Goal: Task Accomplishment & Management: Complete application form

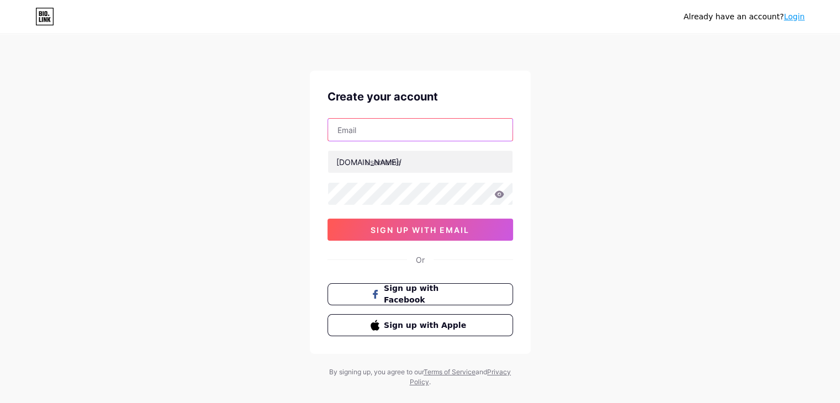
drag, startPoint x: 0, startPoint y: 0, endPoint x: 400, endPoint y: 128, distance: 420.5
click at [400, 128] on input "text" at bounding box center [420, 130] width 184 height 22
type input "LANTERNBEARER073@GMAIL.COM"
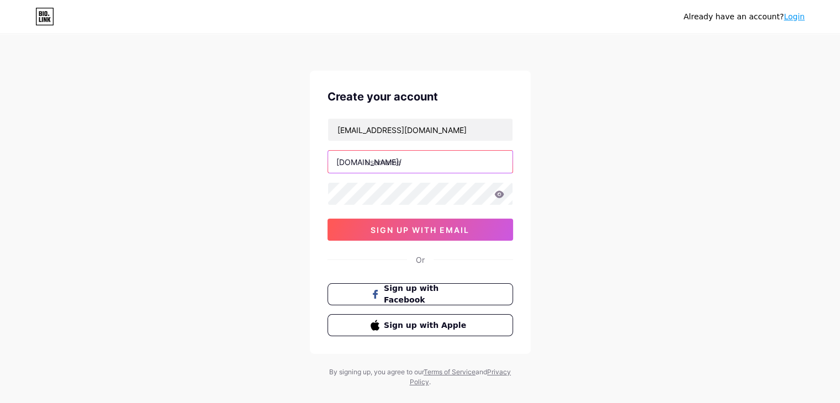
click at [423, 167] on input "text" at bounding box center [420, 162] width 184 height 22
type input "nexenmedia"
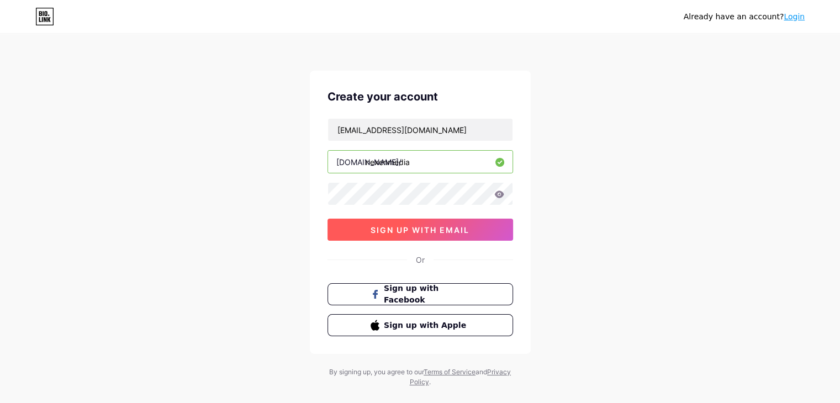
click at [432, 230] on span "sign up with email" at bounding box center [420, 229] width 99 height 9
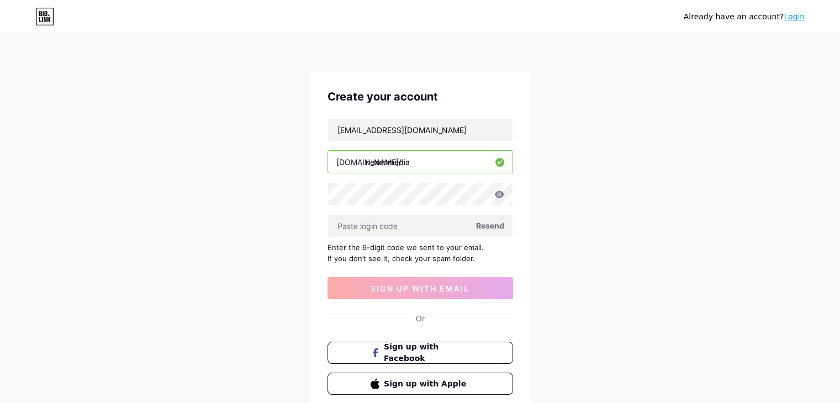
click at [493, 221] on span "Resend" at bounding box center [490, 226] width 28 height 12
click at [402, 128] on input "LANTERNBEARER073@GMAIL.COM" at bounding box center [420, 130] width 184 height 22
type input "LANTERNBEARERS073@GMAIL.COM"
click at [485, 224] on span "Resend" at bounding box center [490, 226] width 28 height 12
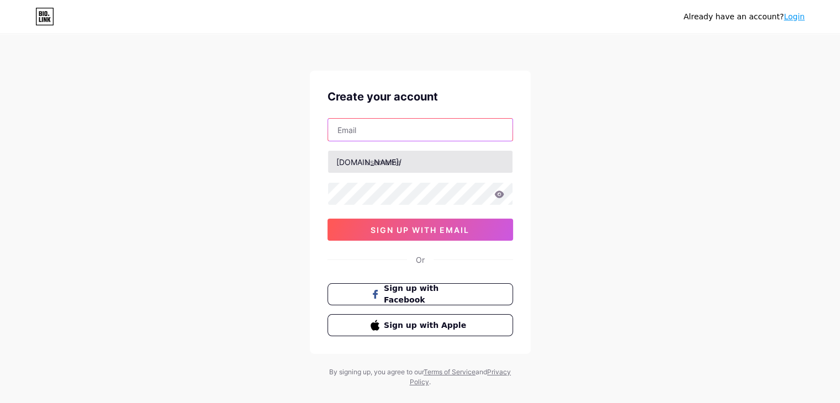
type input "[EMAIL_ADDRESS][DOMAIN_NAME]"
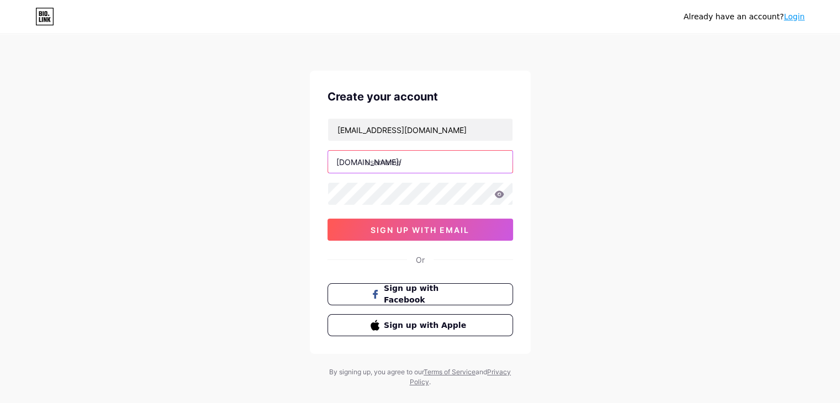
click at [429, 167] on input "text" at bounding box center [420, 162] width 184 height 22
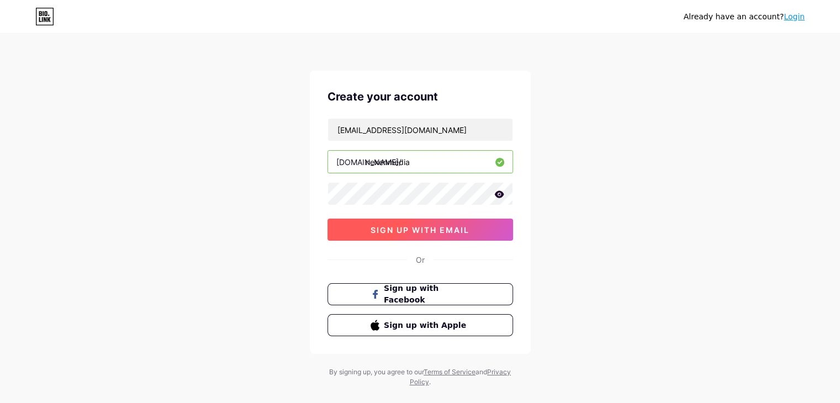
type input "nexenmedia"
click at [457, 229] on span "sign up with email" at bounding box center [420, 229] width 99 height 9
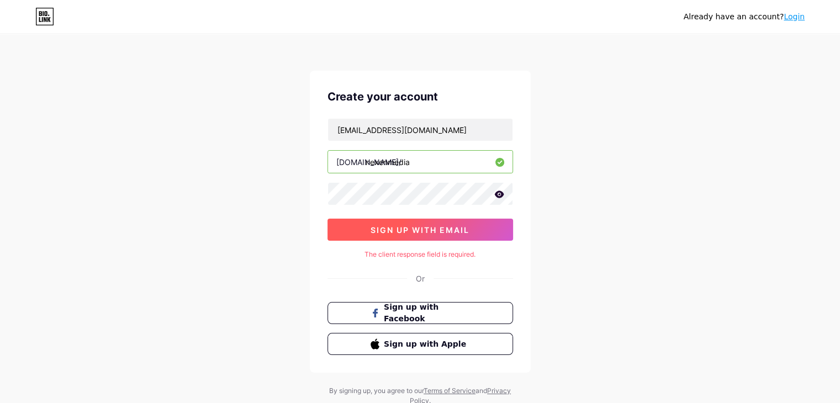
click at [434, 233] on span "sign up with email" at bounding box center [420, 229] width 99 height 9
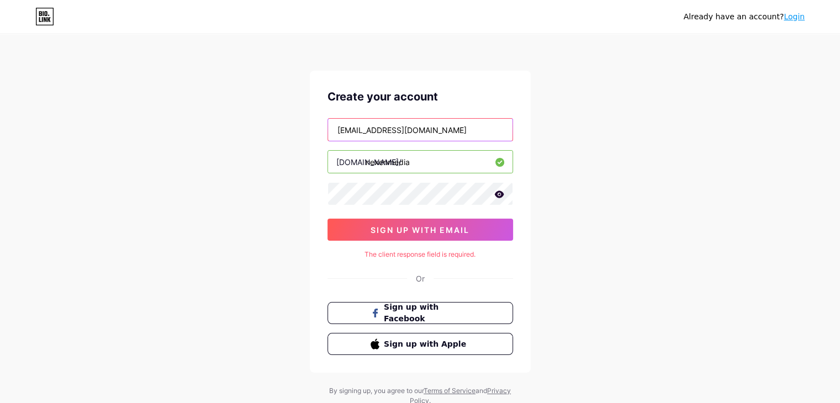
click at [493, 135] on input "[EMAIL_ADDRESS][DOMAIN_NAME]" at bounding box center [420, 130] width 184 height 22
click at [579, 156] on div "Already have an account? Login Create your account LANTERNBEARERS073@GMAIL.COM …" at bounding box center [420, 220] width 840 height 441
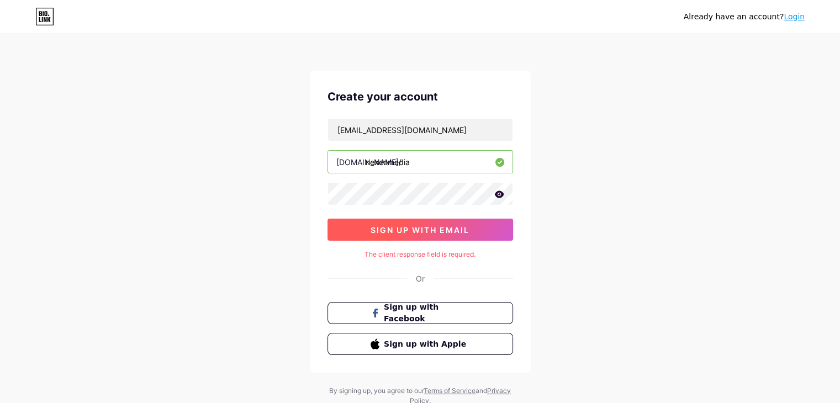
click at [478, 229] on button "sign up with email" at bounding box center [421, 230] width 186 height 22
click at [400, 233] on span "sign up with email" at bounding box center [420, 229] width 99 height 9
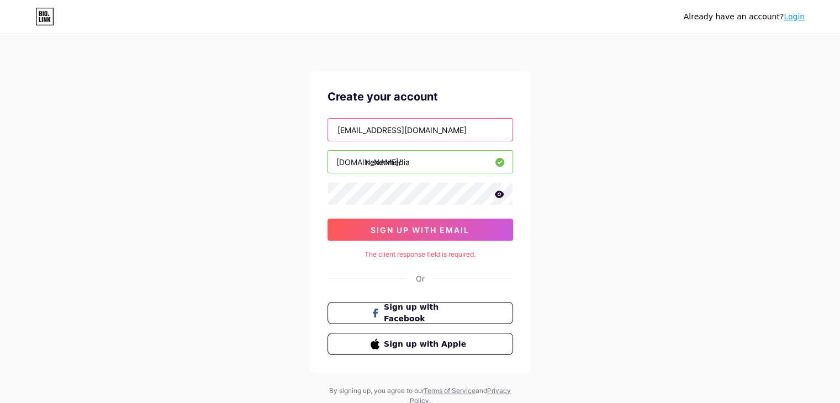
click at [503, 126] on input "[EMAIL_ADDRESS][DOMAIN_NAME]" at bounding box center [420, 130] width 184 height 22
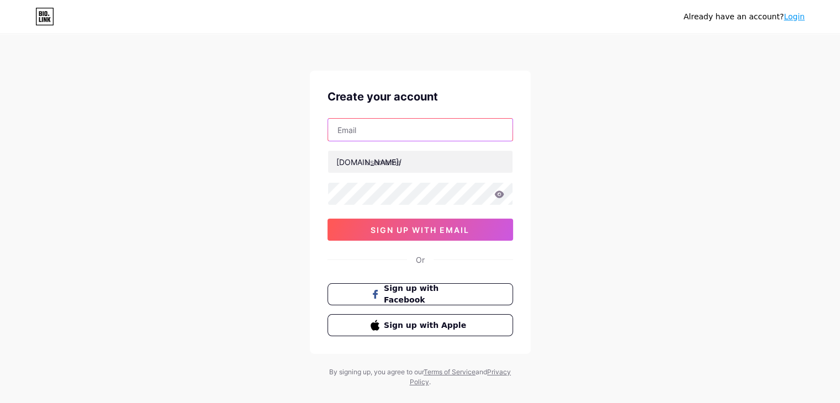
click at [426, 126] on input "text" at bounding box center [420, 130] width 184 height 22
click at [444, 293] on span "Sign up with Facebook" at bounding box center [426, 295] width 87 height 24
click at [438, 131] on input "text" at bounding box center [420, 130] width 184 height 22
type input "[EMAIL_ADDRESS][DOMAIN_NAME]"
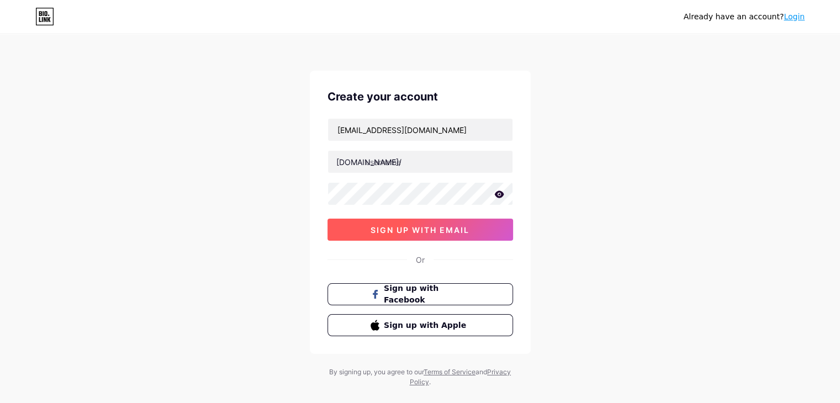
click at [367, 224] on button "sign up with email" at bounding box center [421, 230] width 186 height 22
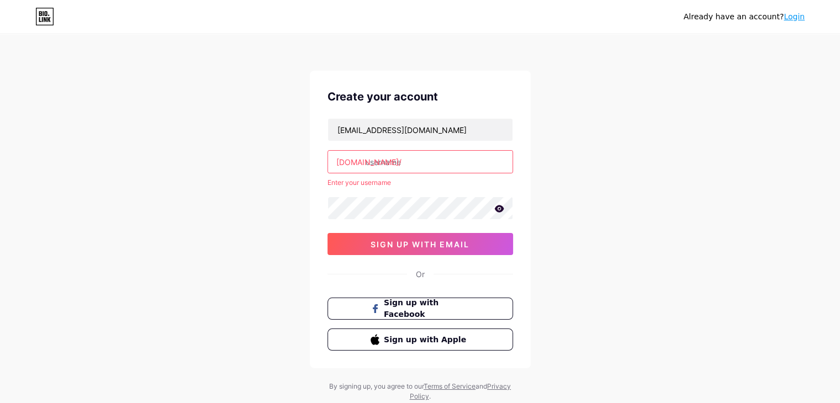
click at [415, 168] on input "text" at bounding box center [420, 162] width 184 height 22
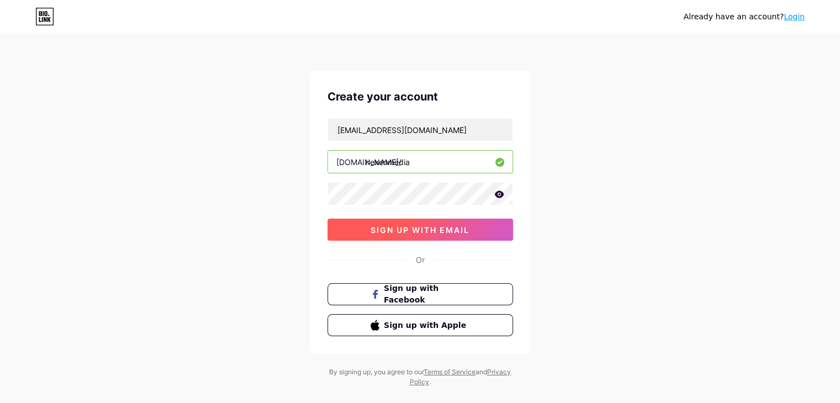
type input "nexenmedia"
click at [443, 221] on button "sign up with email" at bounding box center [421, 230] width 186 height 22
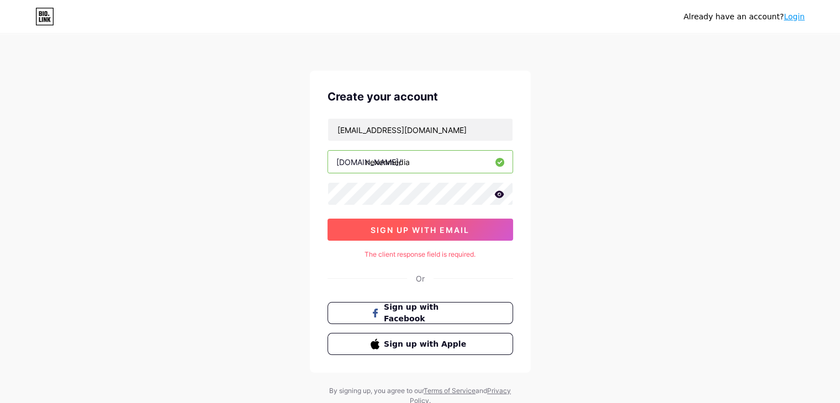
click at [466, 233] on span "sign up with email" at bounding box center [420, 229] width 99 height 9
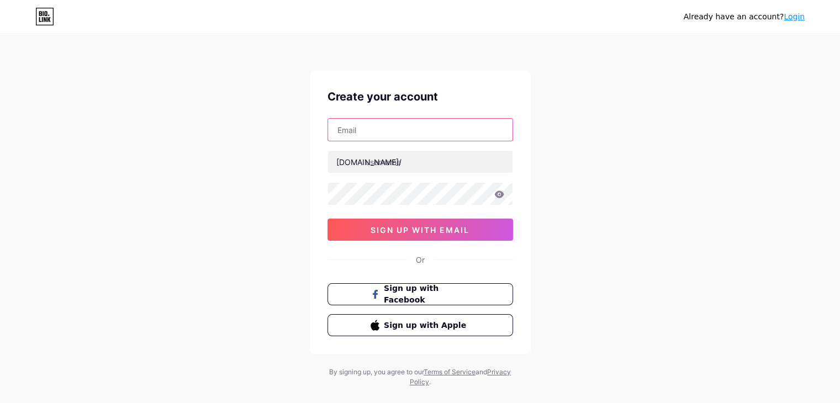
click at [382, 128] on input "text" at bounding box center [420, 130] width 184 height 22
type input "LANTERNBEARERS073@GMAIL.COM"
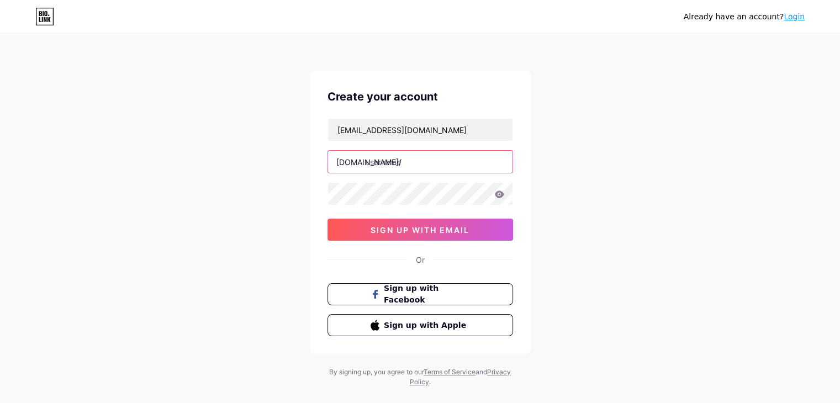
click at [437, 163] on input "text" at bounding box center [420, 162] width 184 height 22
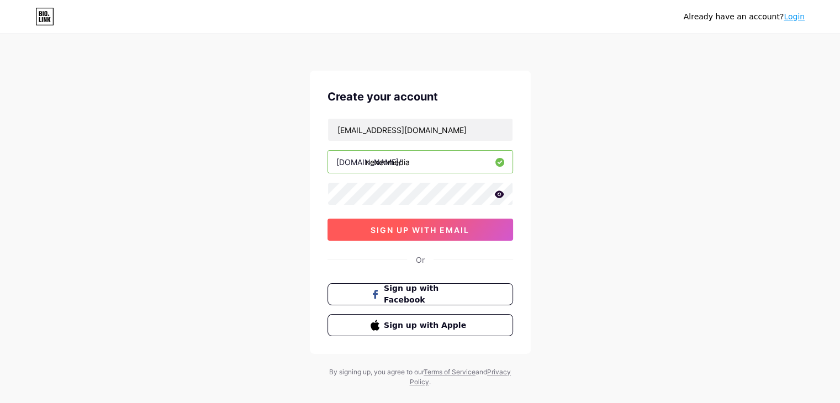
type input "nexenmedia"
click at [453, 231] on span "sign up with email" at bounding box center [420, 229] width 99 height 9
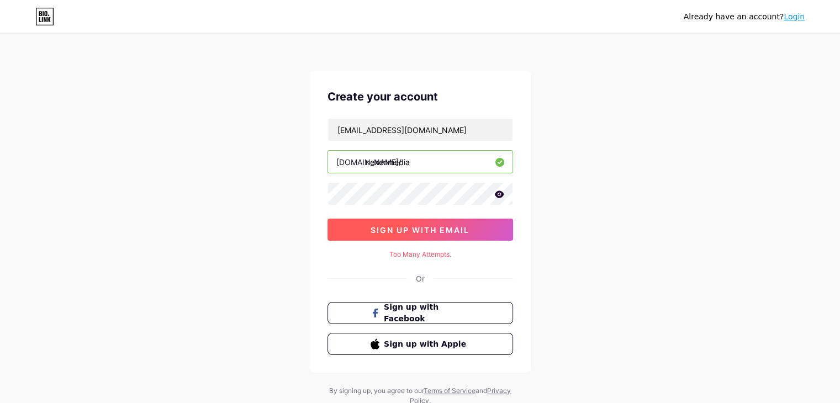
click at [465, 225] on span "sign up with email" at bounding box center [420, 229] width 99 height 9
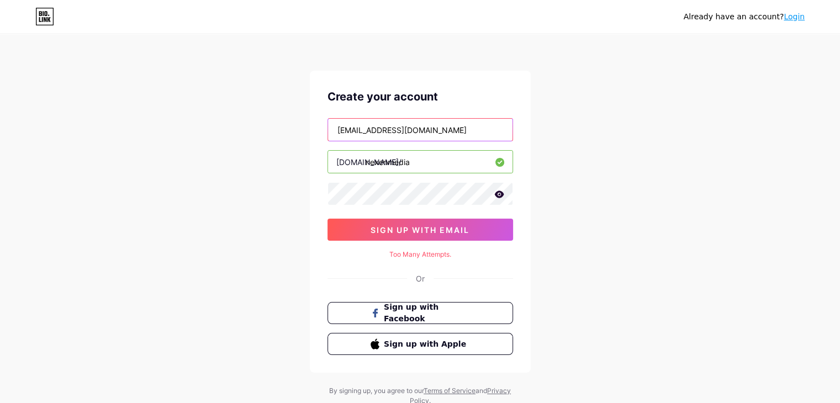
click at [480, 138] on input "LANTERNBEARERS073@GMAIL.COM" at bounding box center [420, 130] width 184 height 22
click at [582, 149] on div "Already have an account? Login Create your account LANTERNBEARERS073@GMAIL.COM …" at bounding box center [420, 220] width 840 height 441
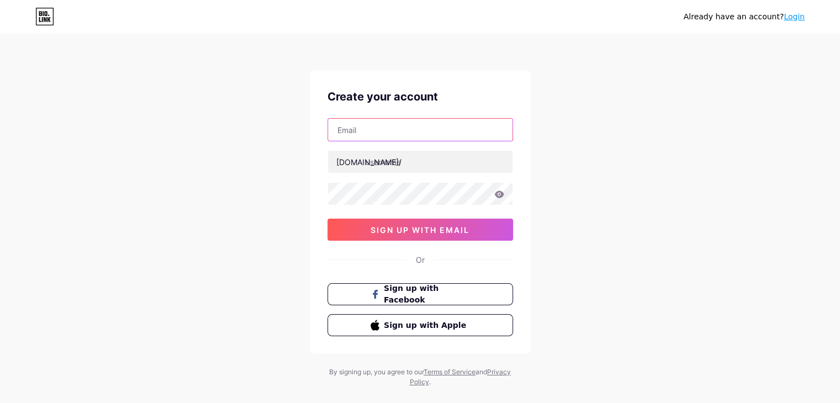
click at [423, 130] on input "text" at bounding box center [420, 130] width 184 height 22
type input "[EMAIL_ADDRESS][DOMAIN_NAME]"
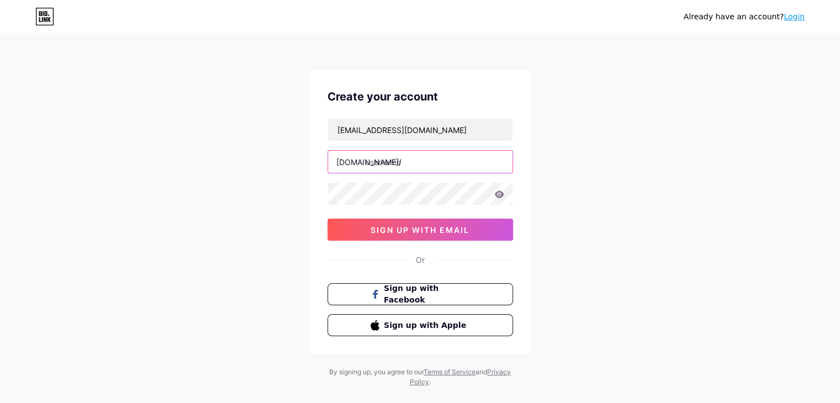
click at [442, 165] on input "text" at bounding box center [420, 162] width 184 height 22
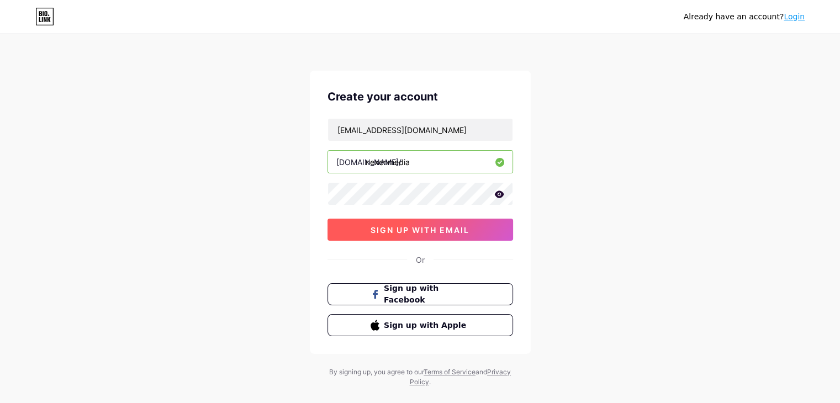
type input "nexenmedia"
click at [439, 230] on button "sign up with email" at bounding box center [421, 230] width 186 height 22
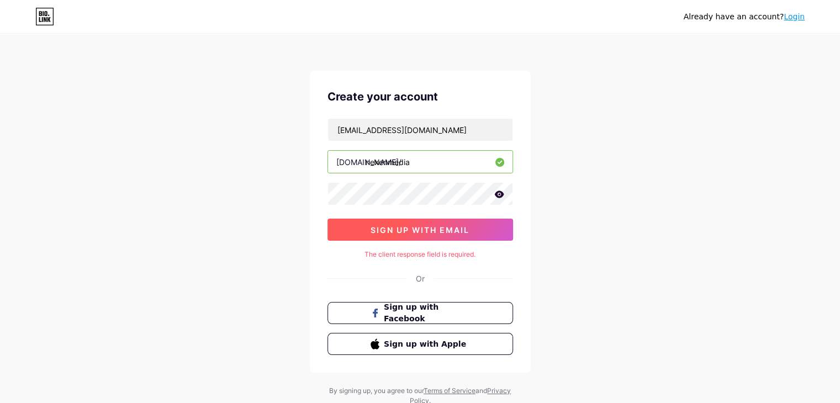
click at [437, 228] on span "sign up with email" at bounding box center [420, 229] width 99 height 9
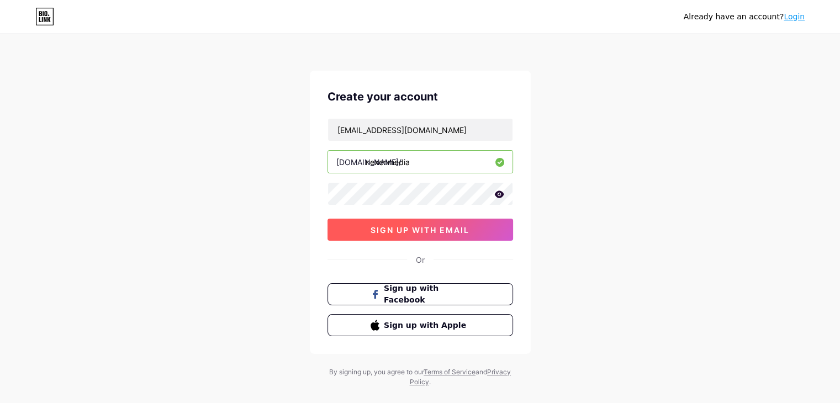
click at [419, 222] on button "sign up with email" at bounding box center [421, 230] width 186 height 22
click at [419, 228] on span "sign up with email" at bounding box center [420, 229] width 99 height 9
click at [418, 225] on span "sign up with email" at bounding box center [420, 229] width 99 height 9
click at [418, 226] on span "sign up with email" at bounding box center [420, 229] width 99 height 9
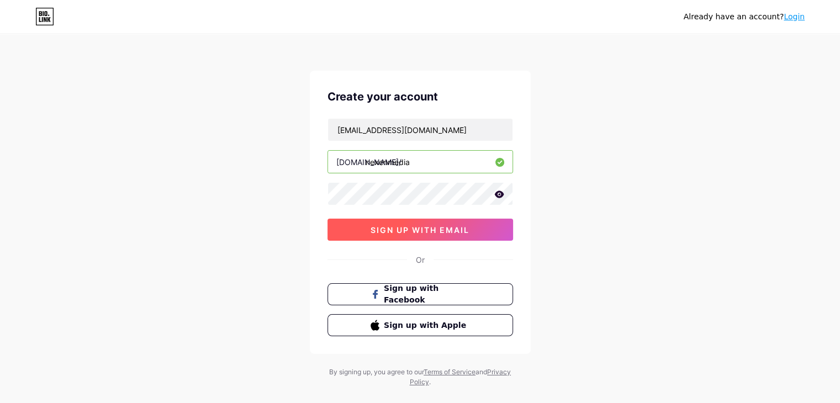
click at [418, 226] on span "sign up with email" at bounding box center [420, 229] width 99 height 9
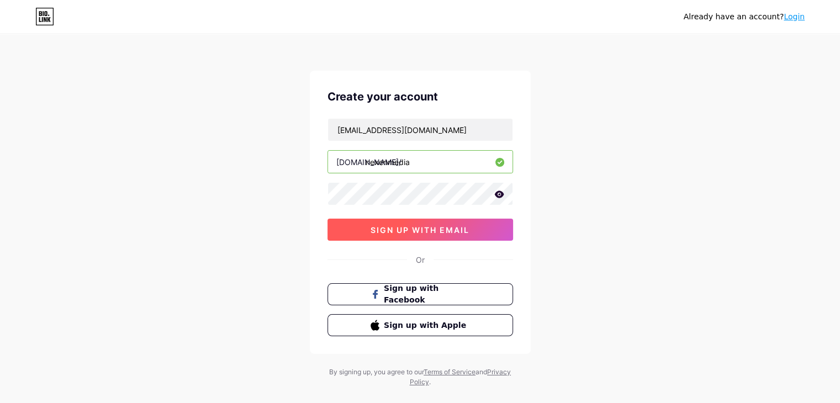
click at [418, 226] on span "sign up with email" at bounding box center [420, 229] width 99 height 9
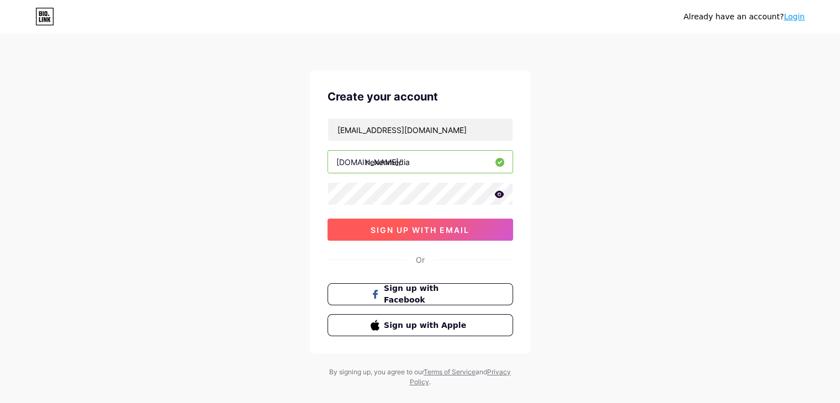
click at [419, 228] on span "sign up with email" at bounding box center [420, 229] width 99 height 9
click at [420, 228] on span "sign up with email" at bounding box center [420, 229] width 99 height 9
drag, startPoint x: 421, startPoint y: 227, endPoint x: 428, endPoint y: 223, distance: 7.7
click at [422, 226] on span "sign up with email" at bounding box center [420, 229] width 99 height 9
click at [428, 223] on button "sign up with email" at bounding box center [421, 230] width 186 height 22
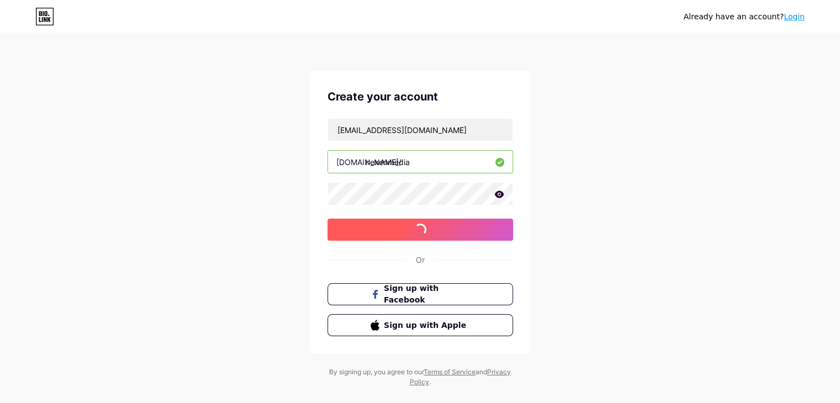
drag, startPoint x: 428, startPoint y: 223, endPoint x: 252, endPoint y: 153, distance: 188.6
click at [424, 222] on button "sign up with email" at bounding box center [421, 230] width 186 height 22
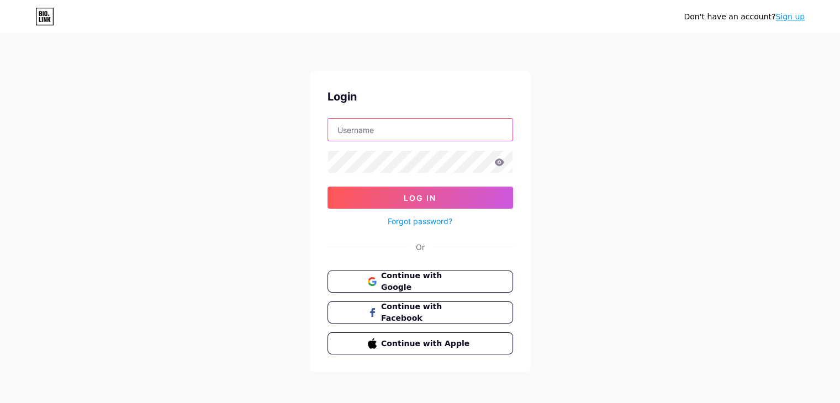
click at [455, 126] on input "text" at bounding box center [420, 130] width 184 height 22
type input "[EMAIL_ADDRESS][DOMAIN_NAME]"
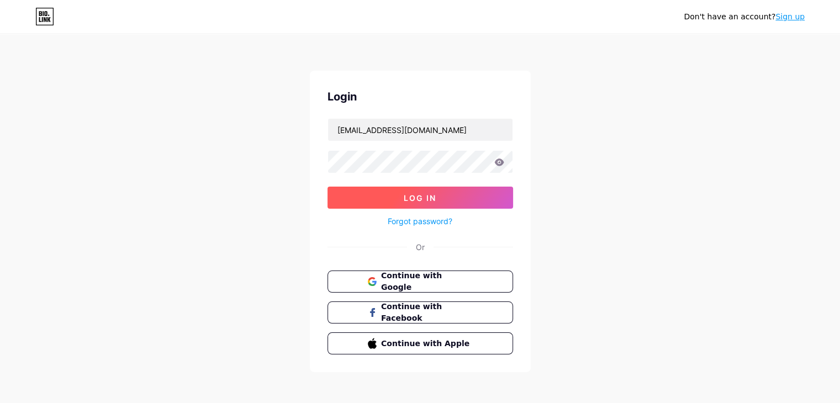
click at [402, 201] on button "Log In" at bounding box center [421, 198] width 186 height 22
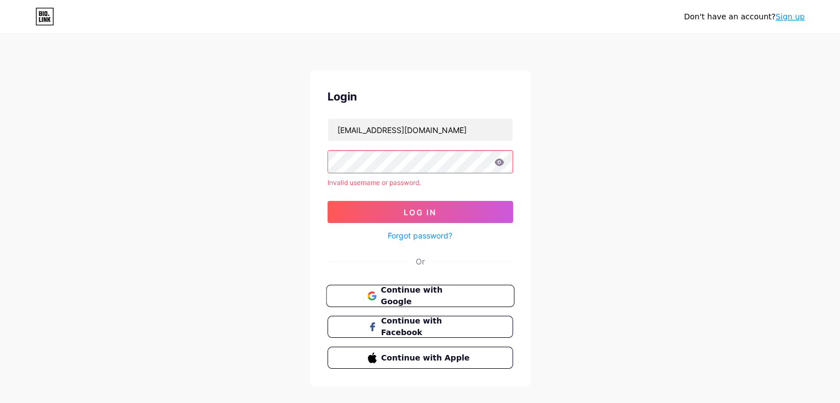
click at [416, 299] on span "Continue with Google" at bounding box center [427, 296] width 92 height 24
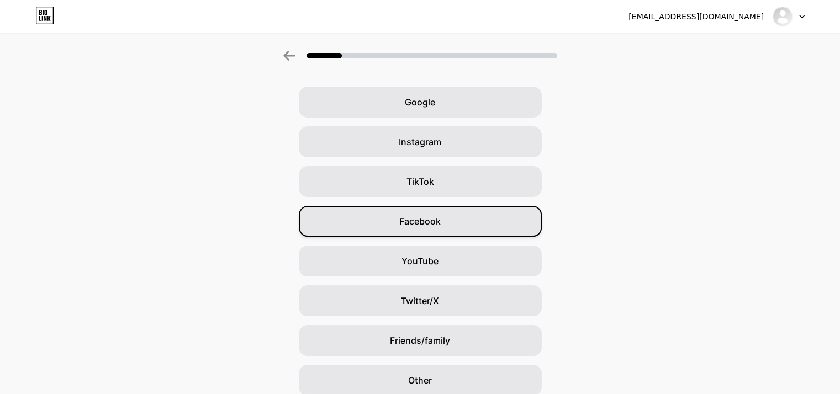
scroll to position [82, 0]
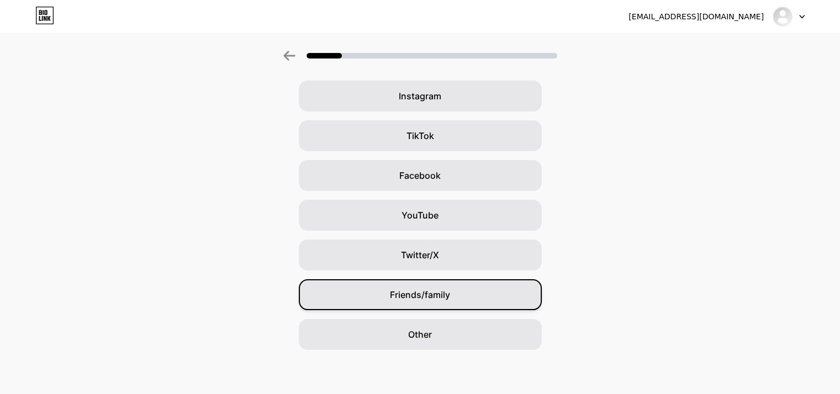
click at [433, 296] on span "Friends/family" at bounding box center [420, 294] width 60 height 13
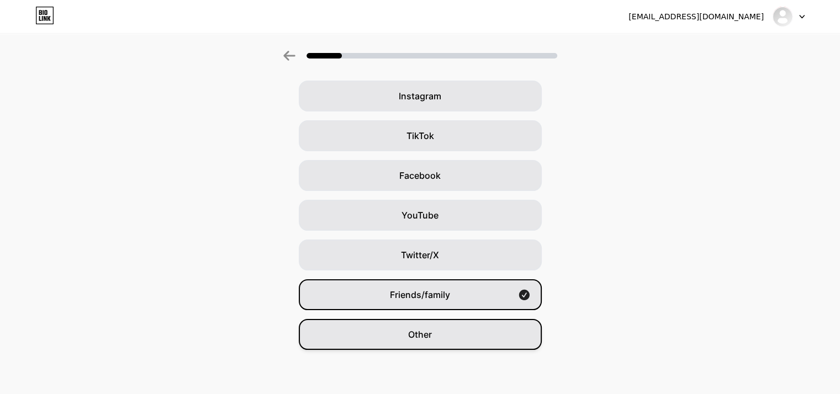
scroll to position [0, 0]
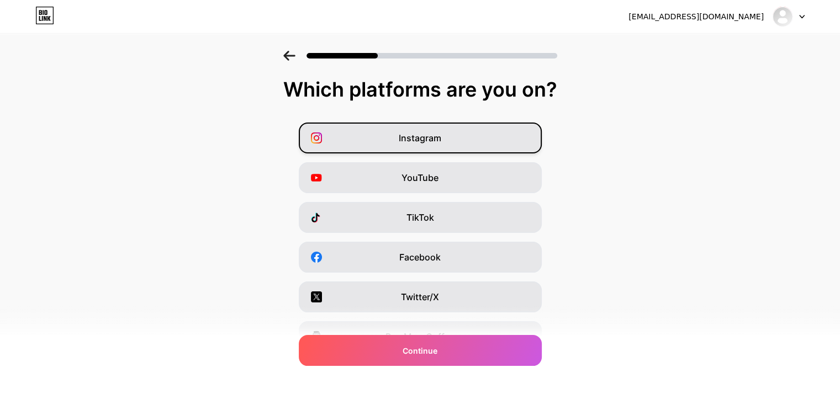
click at [470, 140] on div "Instagram" at bounding box center [420, 138] width 243 height 31
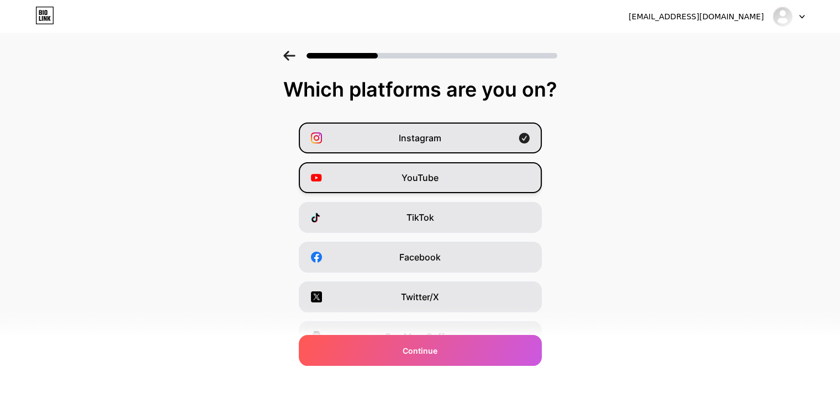
click at [463, 171] on div "YouTube" at bounding box center [420, 177] width 243 height 31
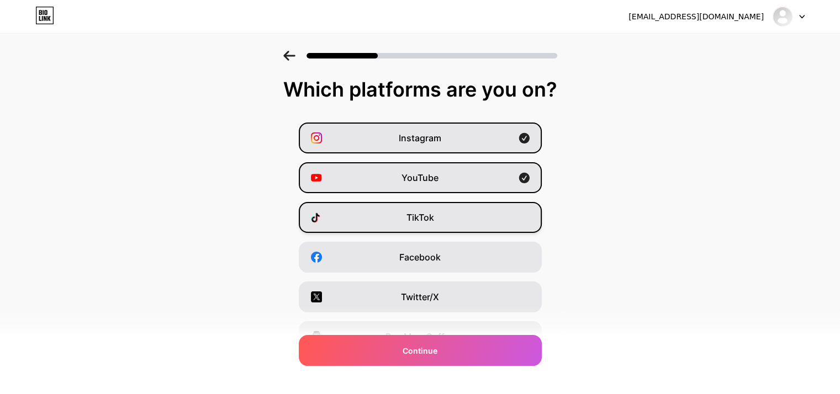
click at [466, 213] on div "TikTok" at bounding box center [420, 217] width 243 height 31
click at [461, 214] on div "TikTok" at bounding box center [420, 217] width 243 height 31
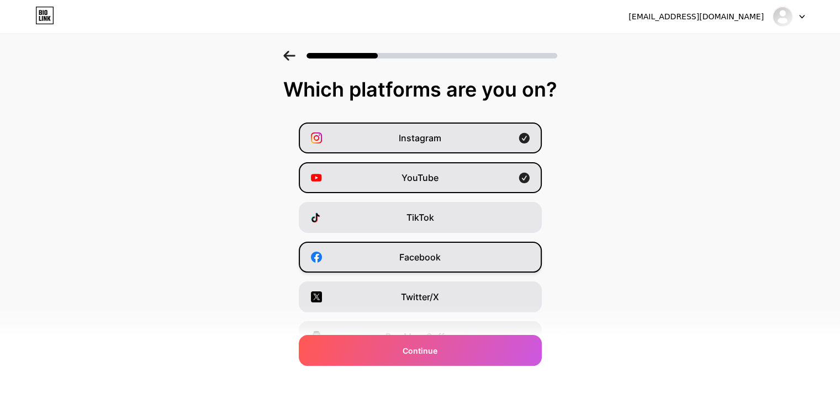
click at [468, 255] on div "Facebook" at bounding box center [420, 257] width 243 height 31
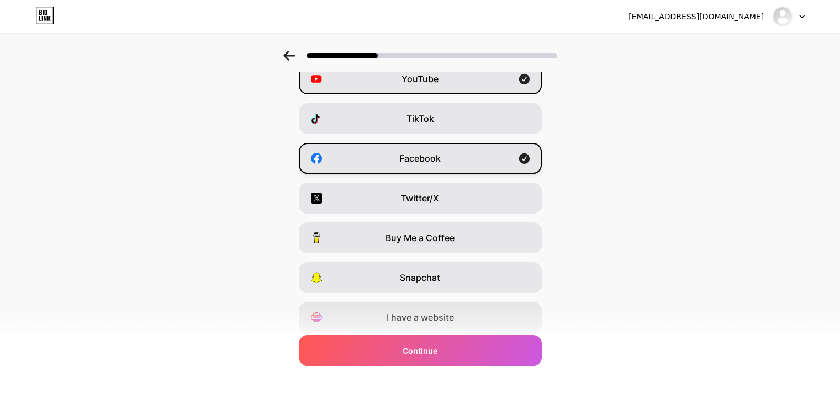
scroll to position [137, 0]
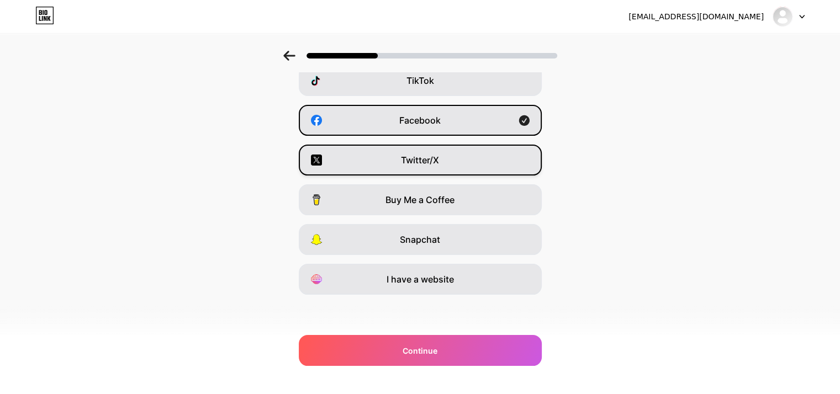
click at [474, 168] on div "Twitter/X" at bounding box center [420, 160] width 243 height 31
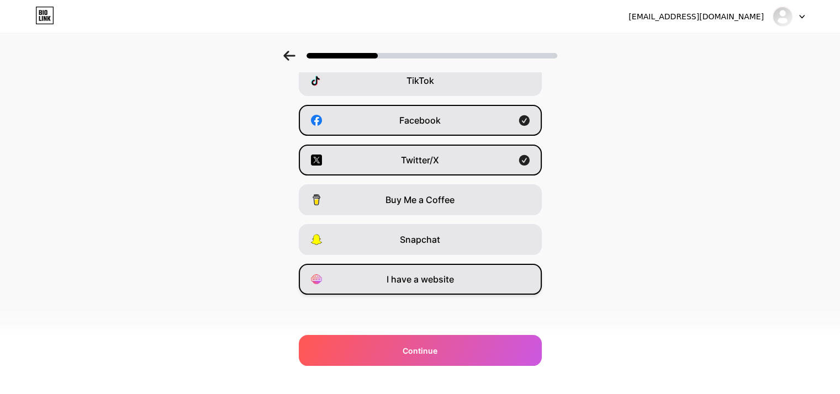
click at [451, 272] on div "I have a website" at bounding box center [420, 279] width 243 height 31
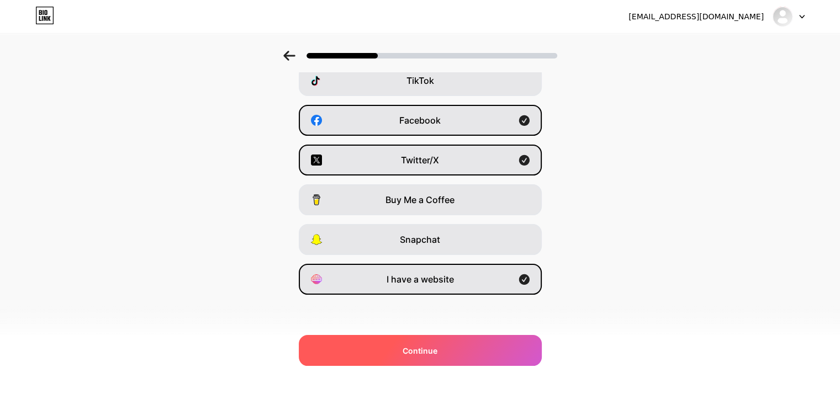
click at [426, 352] on span "Continue" at bounding box center [420, 351] width 35 height 12
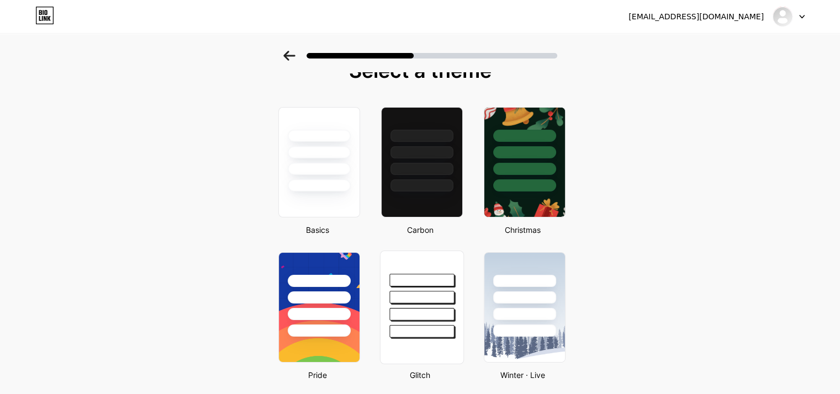
scroll to position [0, 0]
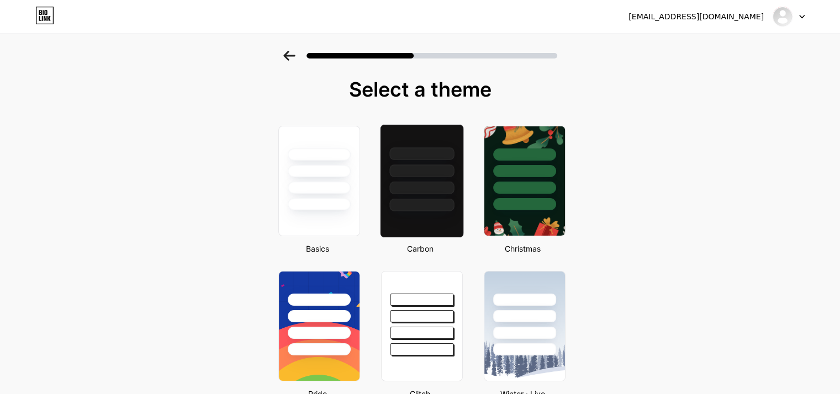
click at [433, 216] on div at bounding box center [421, 181] width 84 height 114
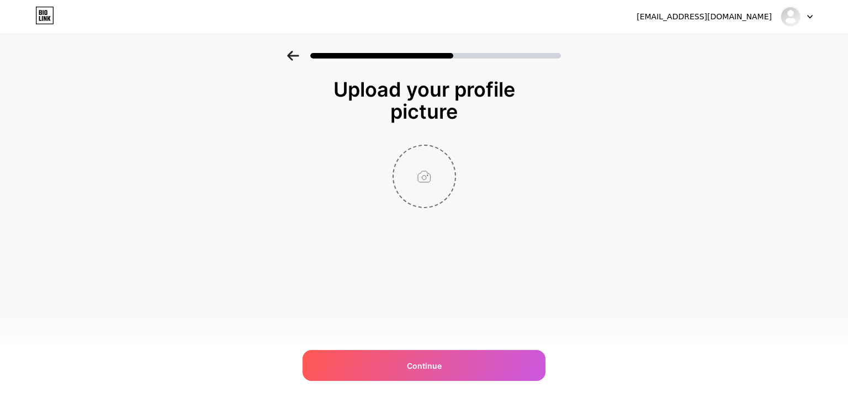
click at [431, 197] on input "file" at bounding box center [424, 176] width 61 height 61
click at [428, 180] on input "file" at bounding box center [424, 176] width 61 height 61
type input "C:\fakepath\534809688_17850018375537105_8884699708607876837_n.jpg"
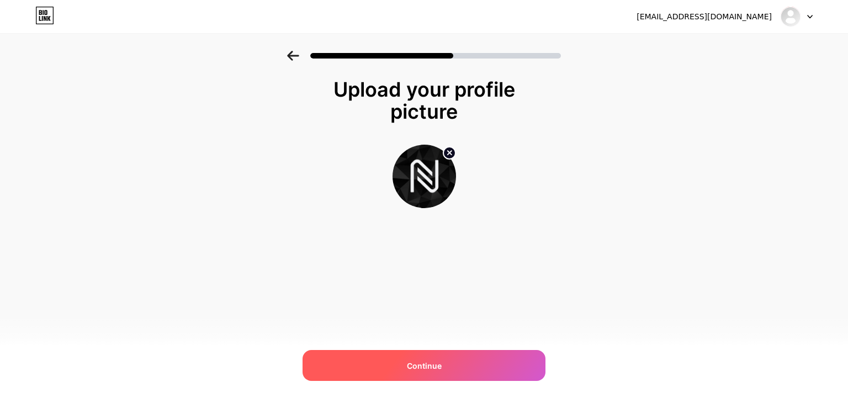
click at [473, 370] on div "Continue" at bounding box center [424, 365] width 243 height 31
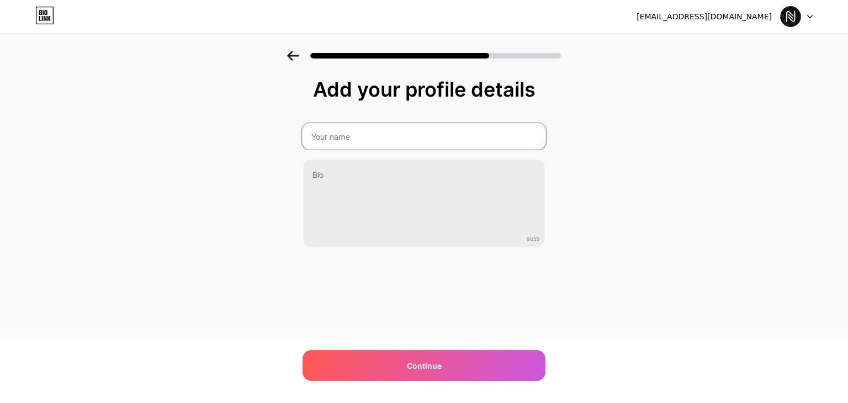
click at [406, 144] on input "text" at bounding box center [424, 136] width 244 height 27
type input "n"
type input "[PERSON_NAME]"
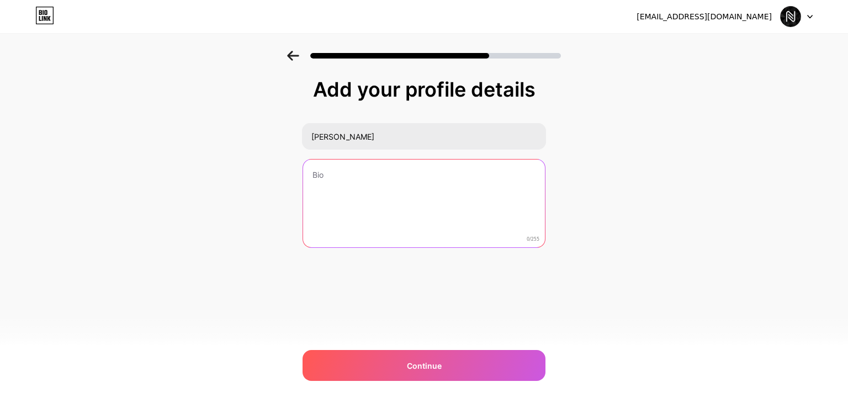
click at [397, 174] on textarea at bounding box center [424, 204] width 242 height 89
paste textarea "Personal Bio (for you as Founder/Marketer) 💡 Creative Strategist & Brand Builde…"
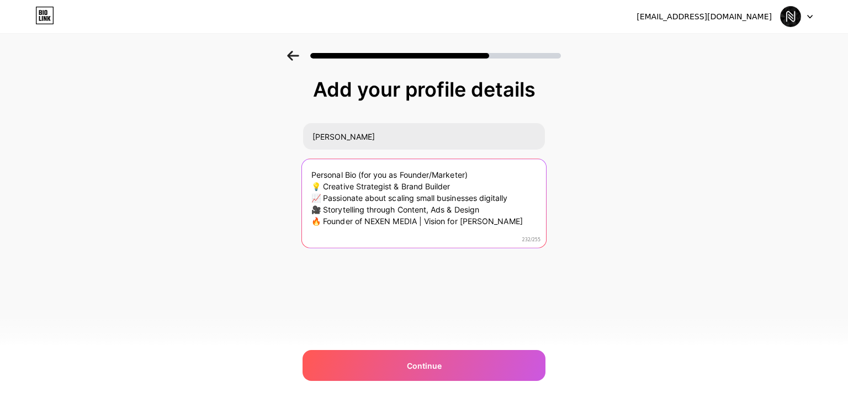
drag, startPoint x: 512, startPoint y: 228, endPoint x: 321, endPoint y: 169, distance: 199.5
click at [321, 169] on textarea "Personal Bio (for you as Founder/Marketer) 💡 Creative Strategist & Brand Builde…" at bounding box center [424, 204] width 244 height 90
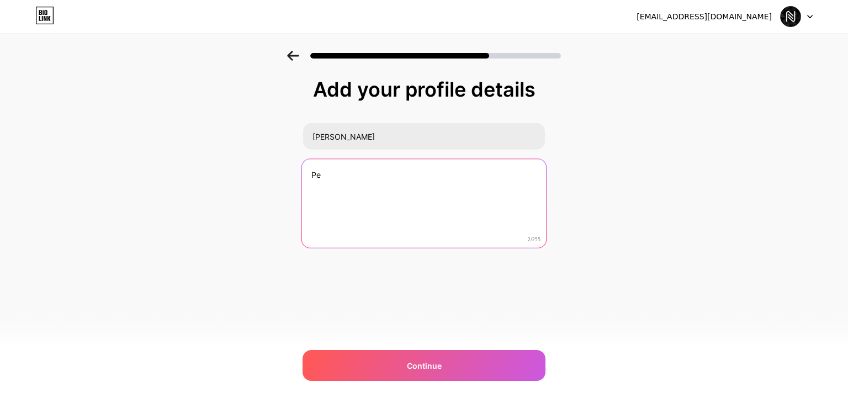
click at [394, 177] on textarea "Pe" at bounding box center [424, 204] width 244 height 90
type textarea "P"
paste textarea "🚀 Digital Marketing & Branding Solutions 🎯 Helping small brands grow big with s…"
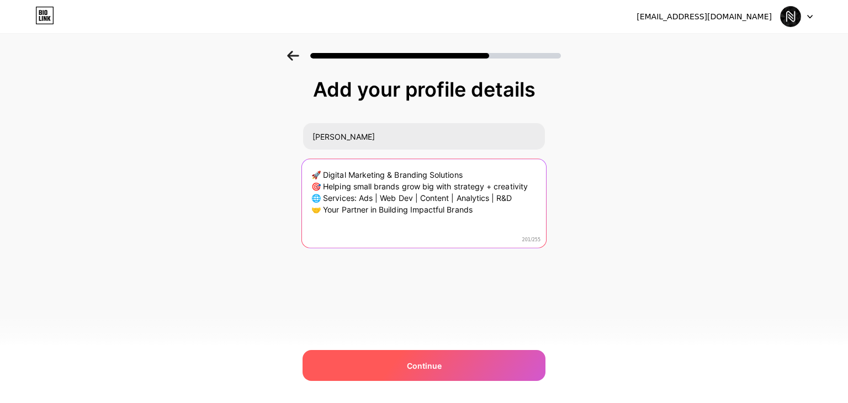
type textarea "🚀 Digital Marketing & Branding Solutions 🎯 Helping small brands grow big with s…"
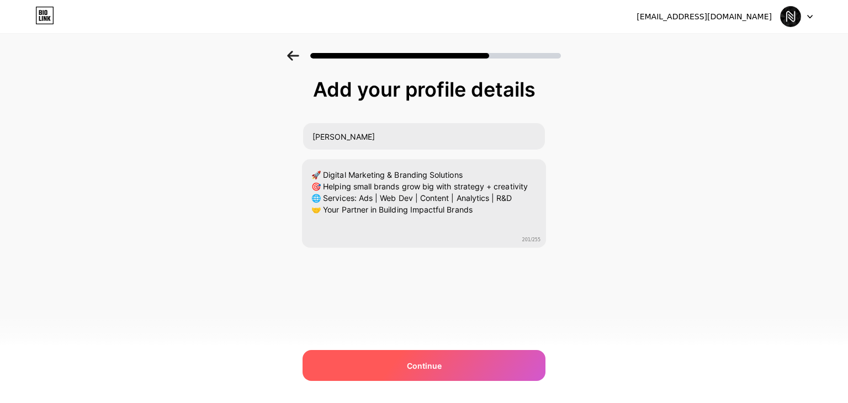
click at [445, 367] on div "Continue" at bounding box center [424, 365] width 243 height 31
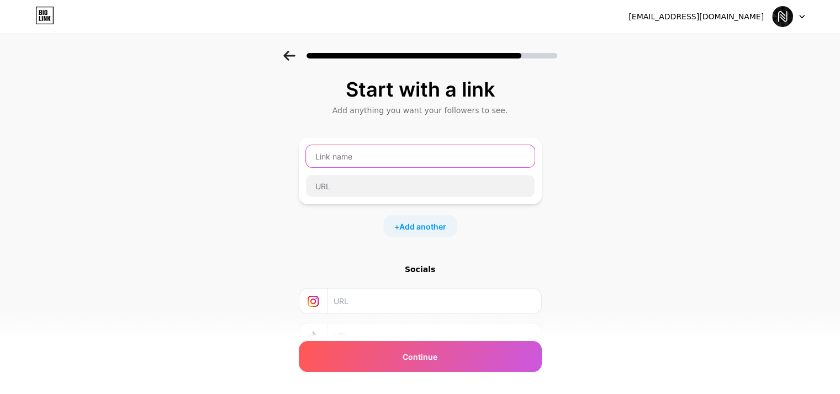
click at [393, 159] on input "text" at bounding box center [420, 156] width 229 height 22
type input "click to know more"
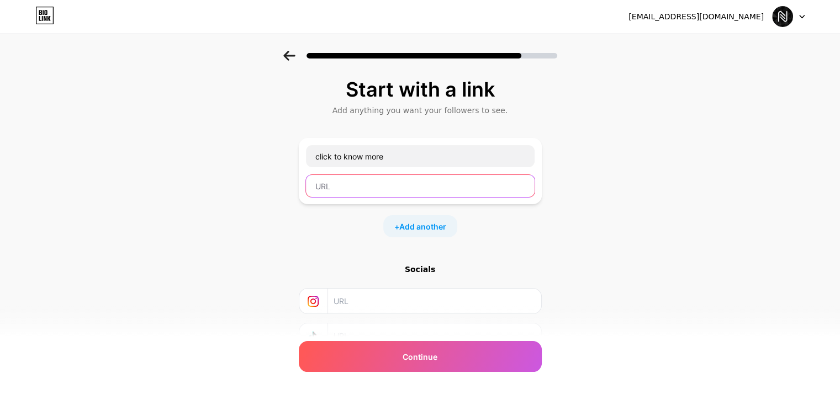
click at [434, 184] on input "text" at bounding box center [420, 186] width 229 height 22
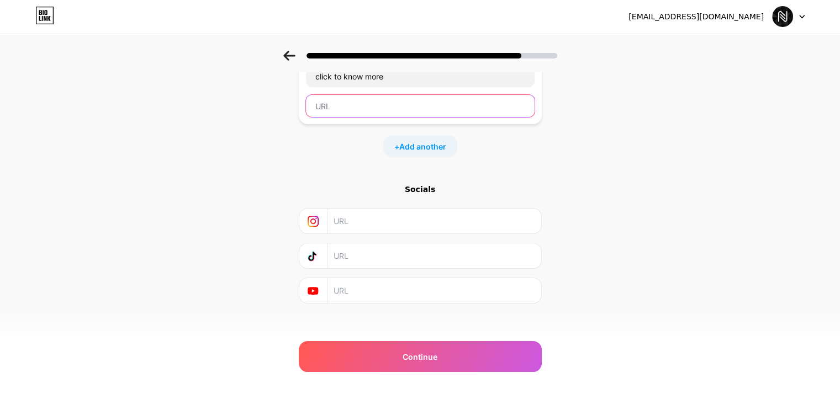
scroll to position [87, 0]
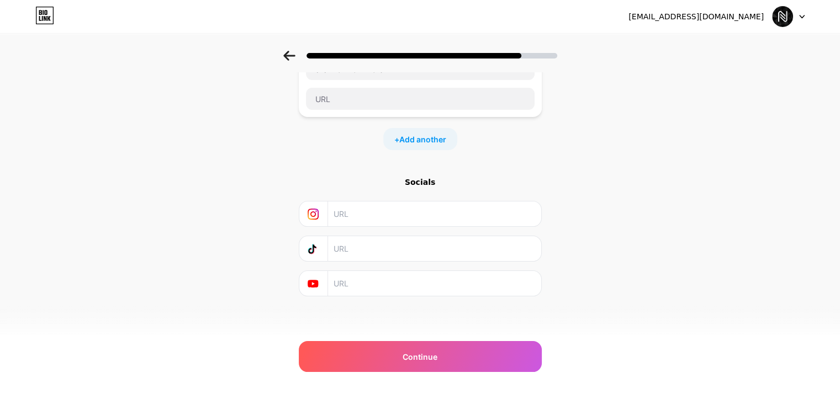
click at [453, 218] on input "text" at bounding box center [434, 214] width 201 height 25
paste input "[URL][DOMAIN_NAME][DOMAIN_NAME]"
type input "[URL][DOMAIN_NAME][DOMAIN_NAME]"
click at [381, 288] on input "text" at bounding box center [434, 283] width 201 height 25
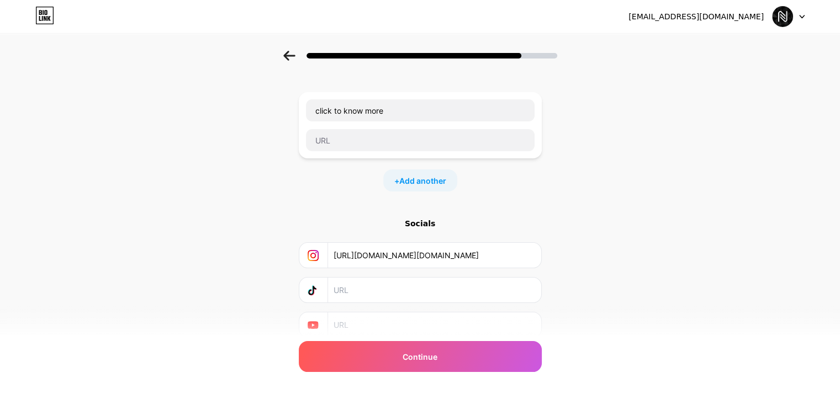
scroll to position [0, 0]
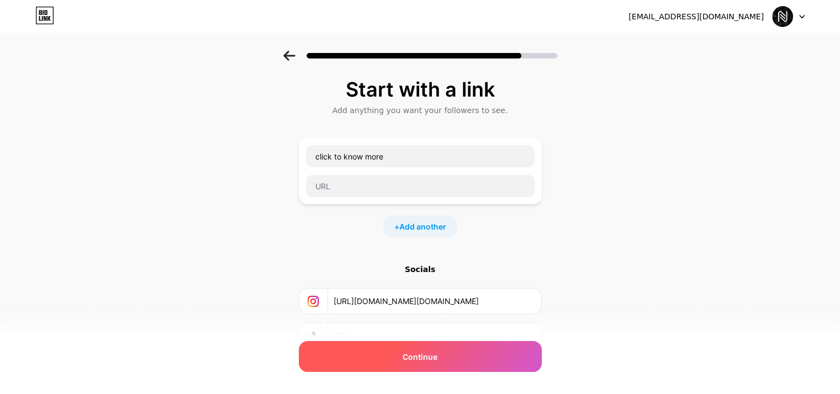
click at [436, 358] on span "Continue" at bounding box center [420, 357] width 35 height 12
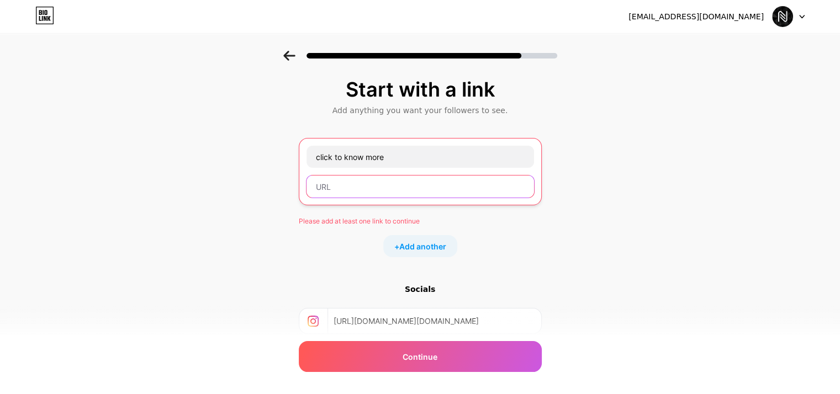
click at [408, 184] on input "text" at bounding box center [421, 187] width 228 height 22
paste input "[URL][DOMAIN_NAME][DOMAIN_NAME]"
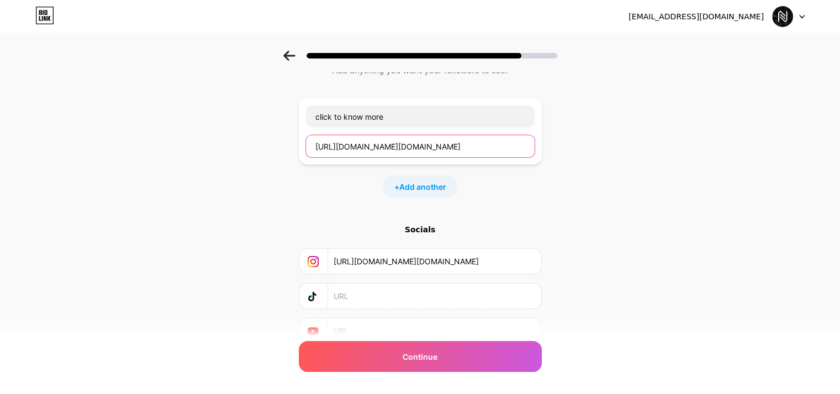
scroll to position [87, 0]
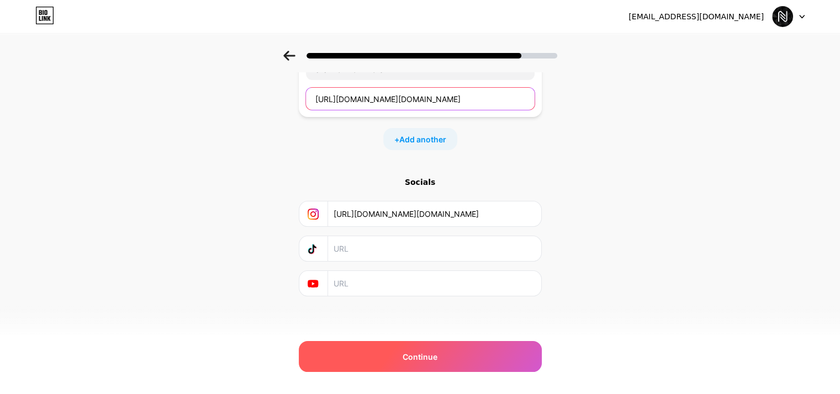
type input "[URL][DOMAIN_NAME][DOMAIN_NAME]"
click at [462, 351] on div "Continue" at bounding box center [420, 356] width 243 height 31
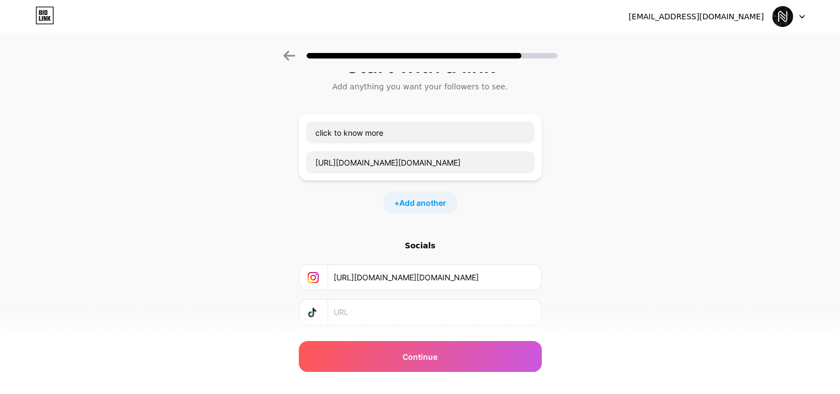
scroll to position [0, 0]
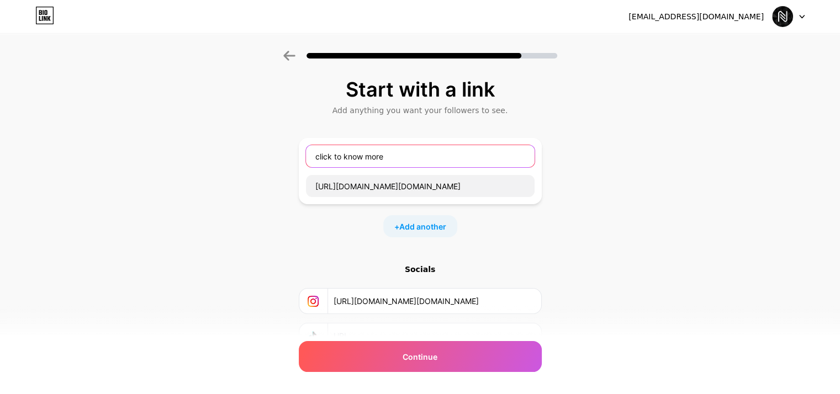
click at [386, 153] on input "click to know more" at bounding box center [420, 156] width 229 height 22
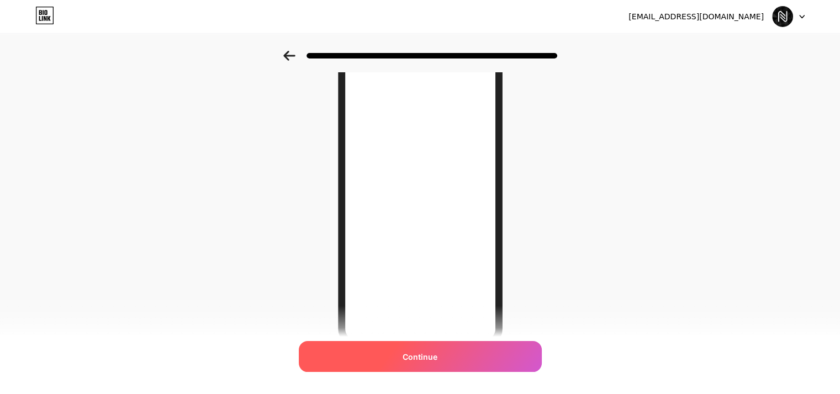
scroll to position [110, 0]
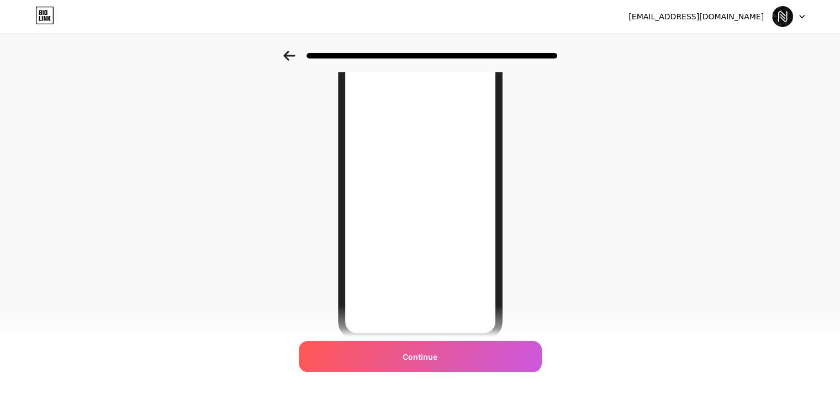
click at [294, 51] on icon at bounding box center [289, 56] width 12 height 10
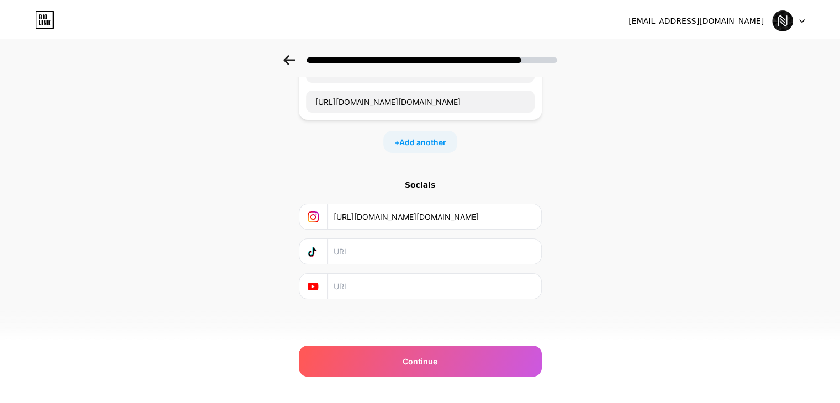
scroll to position [0, 0]
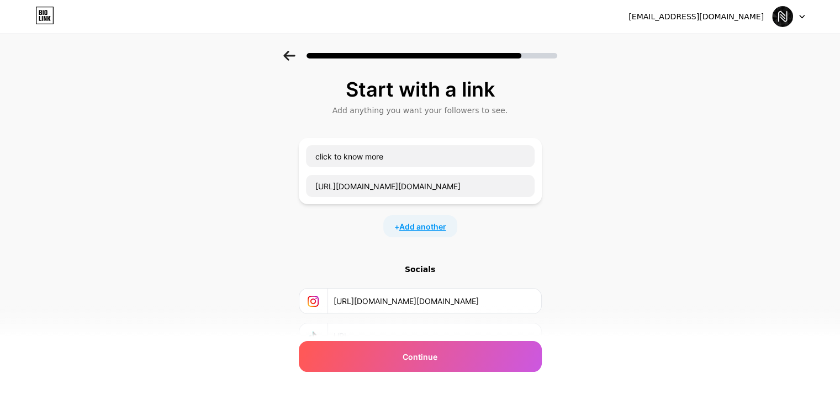
click at [426, 229] on span "Add another" at bounding box center [422, 227] width 47 height 12
click at [404, 231] on input "text" at bounding box center [420, 234] width 229 height 22
type input "w"
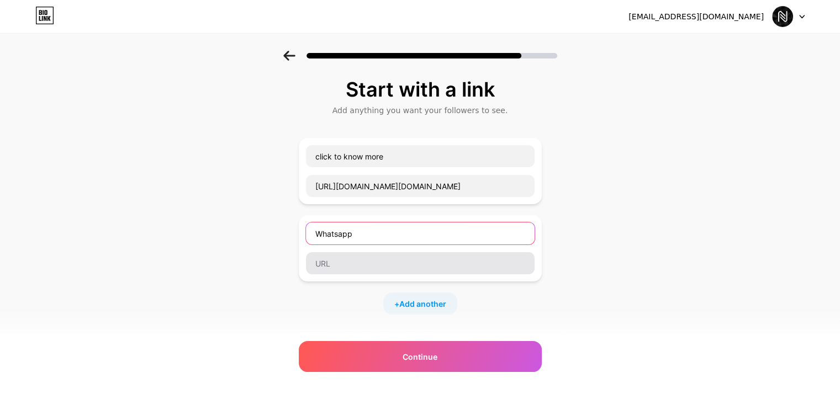
type input "Whatsapp"
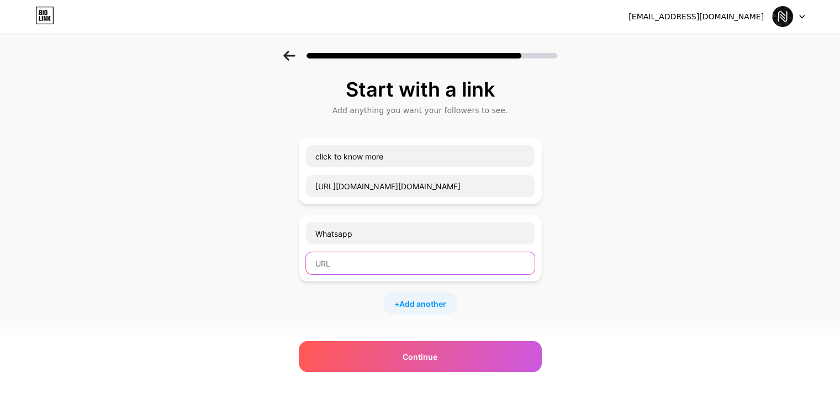
click at [407, 260] on input "text" at bounding box center [420, 263] width 229 height 22
click at [394, 263] on input "text" at bounding box center [420, 263] width 229 height 22
paste input "[URL][DOMAIN_NAME]"
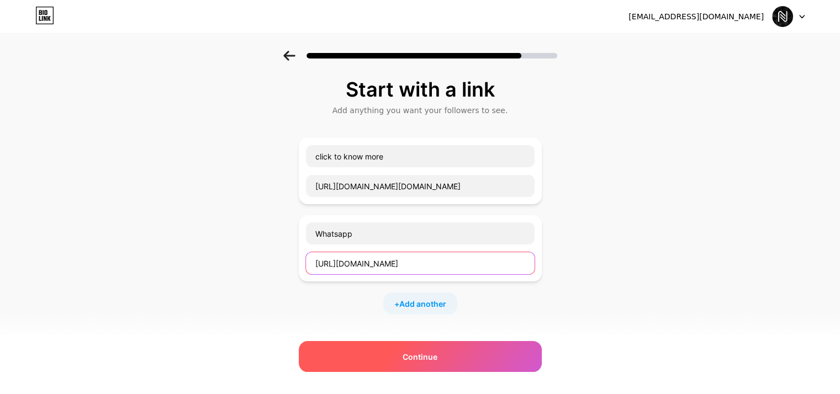
type input "[URL][DOMAIN_NAME]"
click at [424, 363] on div "Continue" at bounding box center [420, 356] width 243 height 31
click at [431, 355] on span "Continue" at bounding box center [420, 357] width 35 height 12
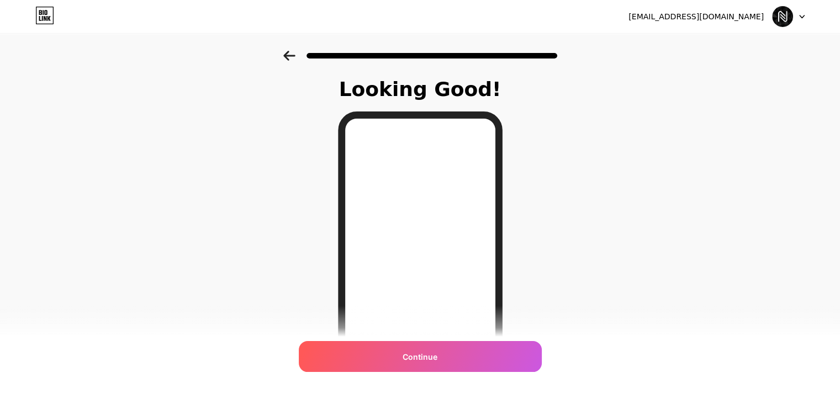
click at [283, 58] on div at bounding box center [420, 52] width 840 height 39
click at [288, 59] on icon at bounding box center [289, 56] width 12 height 10
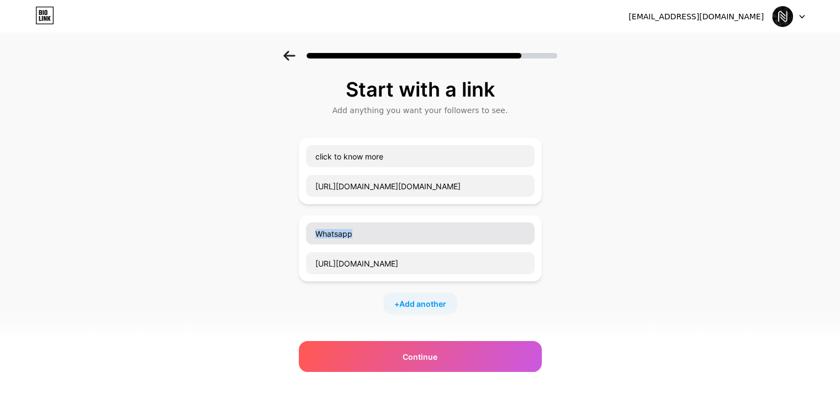
drag, startPoint x: 553, startPoint y: 281, endPoint x: 431, endPoint y: 241, distance: 128.7
click at [431, 241] on div "Start with a link Add anything you want your followers to see. click to know mo…" at bounding box center [420, 284] width 840 height 466
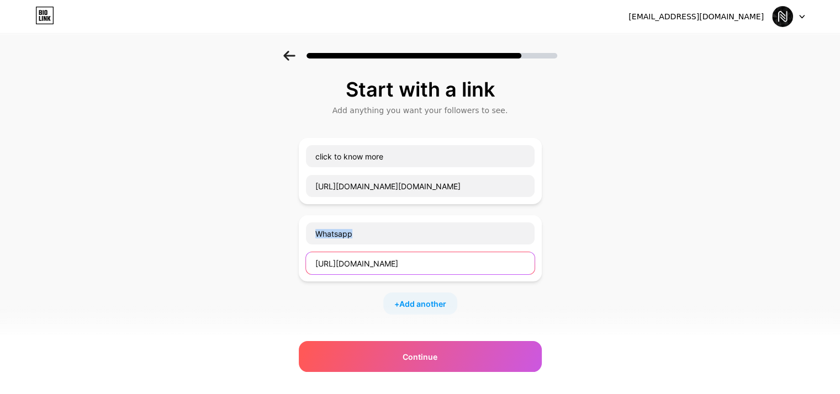
click at [439, 266] on input "[URL][DOMAIN_NAME]" at bounding box center [420, 263] width 229 height 22
drag, startPoint x: 434, startPoint y: 266, endPoint x: 314, endPoint y: 262, distance: 119.9
click at [314, 262] on input "[URL][DOMAIN_NAME]" at bounding box center [420, 263] width 229 height 22
drag, startPoint x: 621, startPoint y: 232, endPoint x: 504, endPoint y: 261, distance: 120.2
click at [622, 233] on div "Start with a link Add anything you want your followers to see. click to know mo…" at bounding box center [420, 284] width 840 height 466
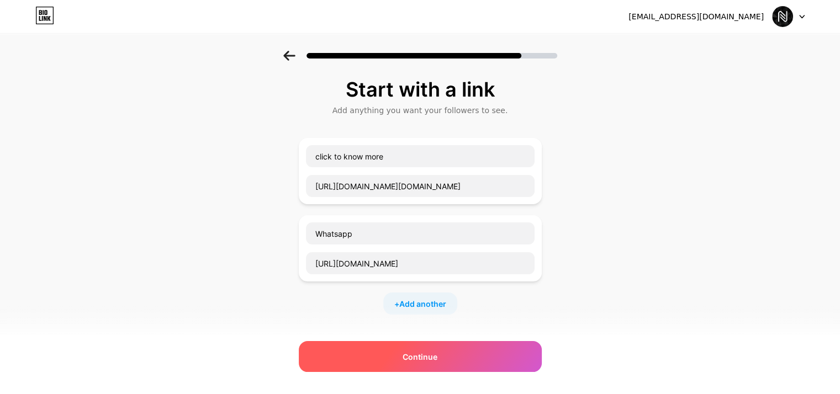
click at [433, 361] on div "Continue" at bounding box center [420, 356] width 243 height 31
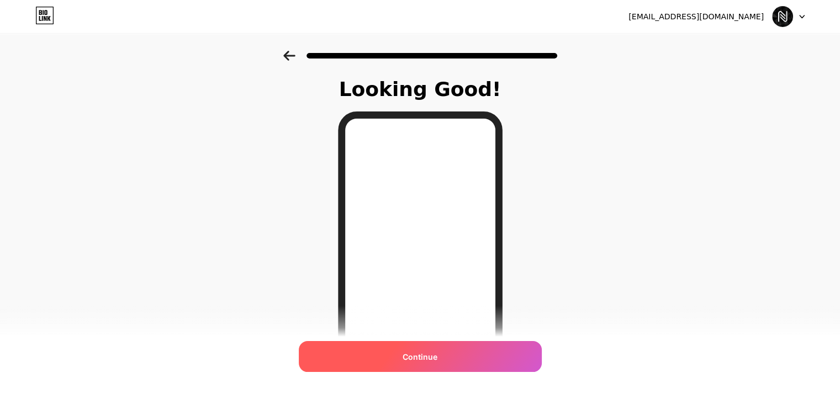
click at [447, 353] on div "Continue" at bounding box center [420, 356] width 243 height 31
